Goal: Transaction & Acquisition: Book appointment/travel/reservation

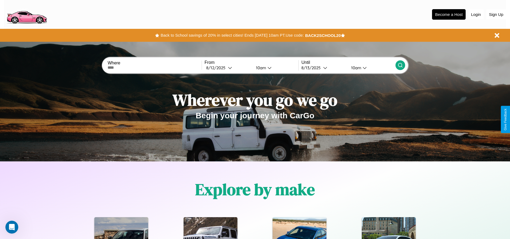
scroll to position [112, 0]
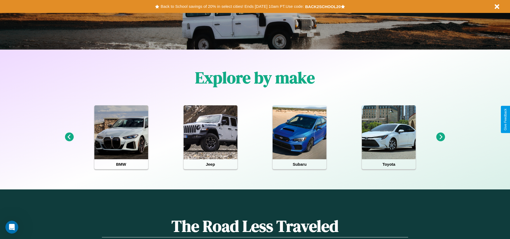
click at [441, 137] on icon at bounding box center [441, 136] width 9 height 9
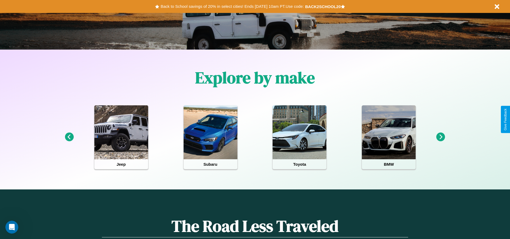
click at [69, 137] on icon at bounding box center [69, 136] width 9 height 9
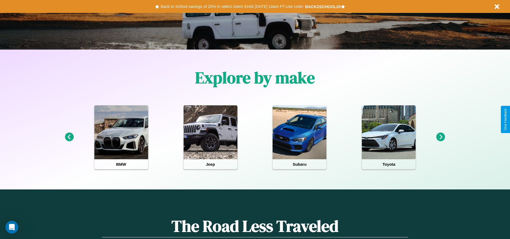
click at [69, 137] on icon at bounding box center [69, 136] width 9 height 9
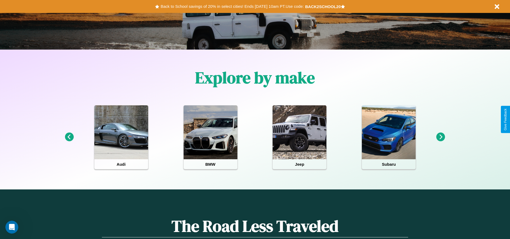
click at [441, 137] on icon at bounding box center [441, 136] width 9 height 9
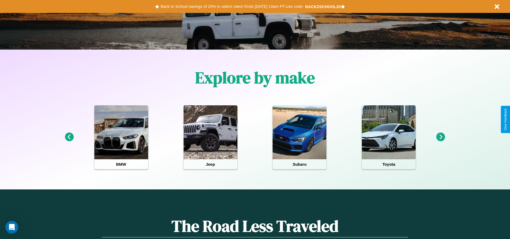
click at [441, 137] on icon at bounding box center [441, 136] width 9 height 9
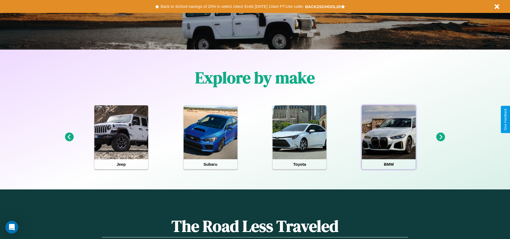
click at [389, 137] on div at bounding box center [389, 132] width 54 height 54
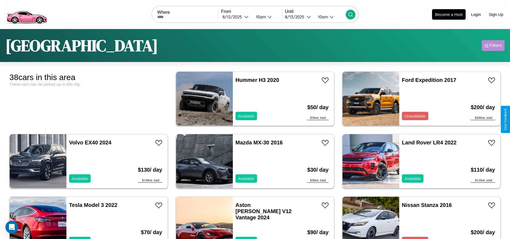
click at [493, 45] on div "Filters" at bounding box center [496, 45] width 12 height 5
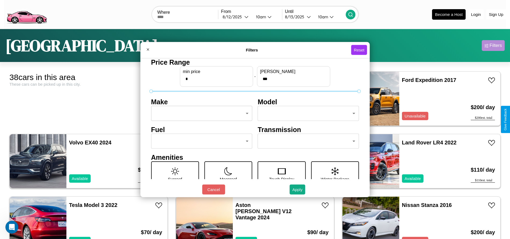
scroll to position [23, 0]
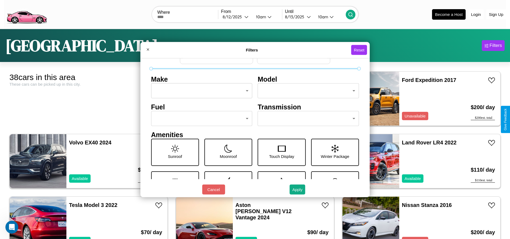
click at [306, 118] on body "CarGo Where From [DATE] 10am Until [DATE] 10am Become a Host Login Sign Up Toky…" at bounding box center [255, 136] width 510 height 272
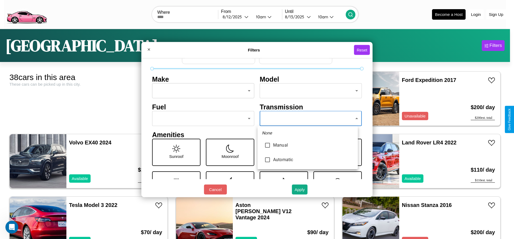
type input "*********"
click at [308, 118] on div at bounding box center [257, 119] width 514 height 239
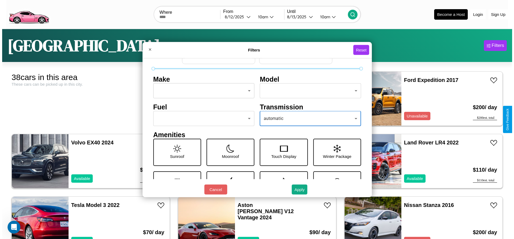
scroll to position [0, 0]
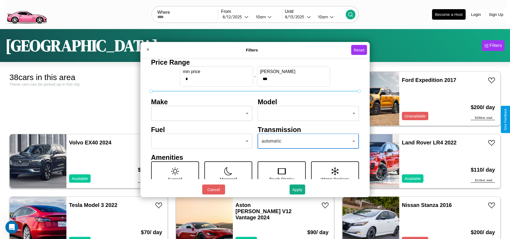
click at [200, 113] on body "CarGo Where From [DATE] 10am Until [DATE] 10am Become a Host Login Sign Up Toky…" at bounding box center [255, 136] width 510 height 272
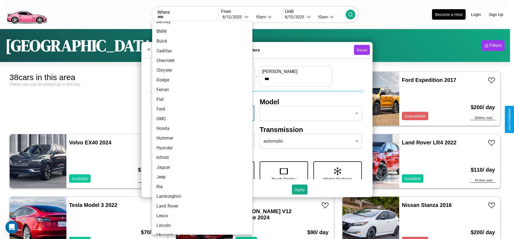
scroll to position [140, 0]
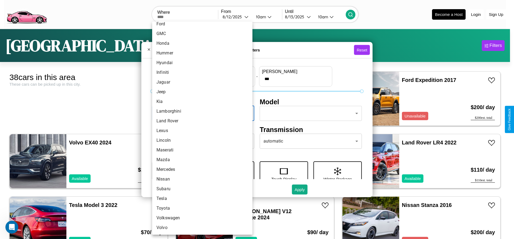
click at [200, 160] on li "Mazda" at bounding box center [202, 160] width 100 height 10
type input "*****"
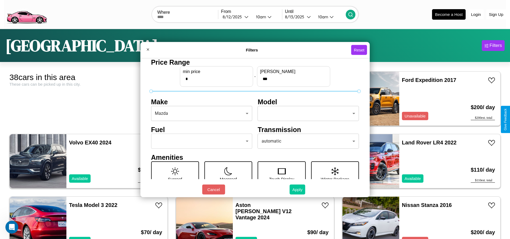
click at [298, 189] on button "Apply" at bounding box center [298, 189] width 16 height 10
